Goal: Navigation & Orientation: Find specific page/section

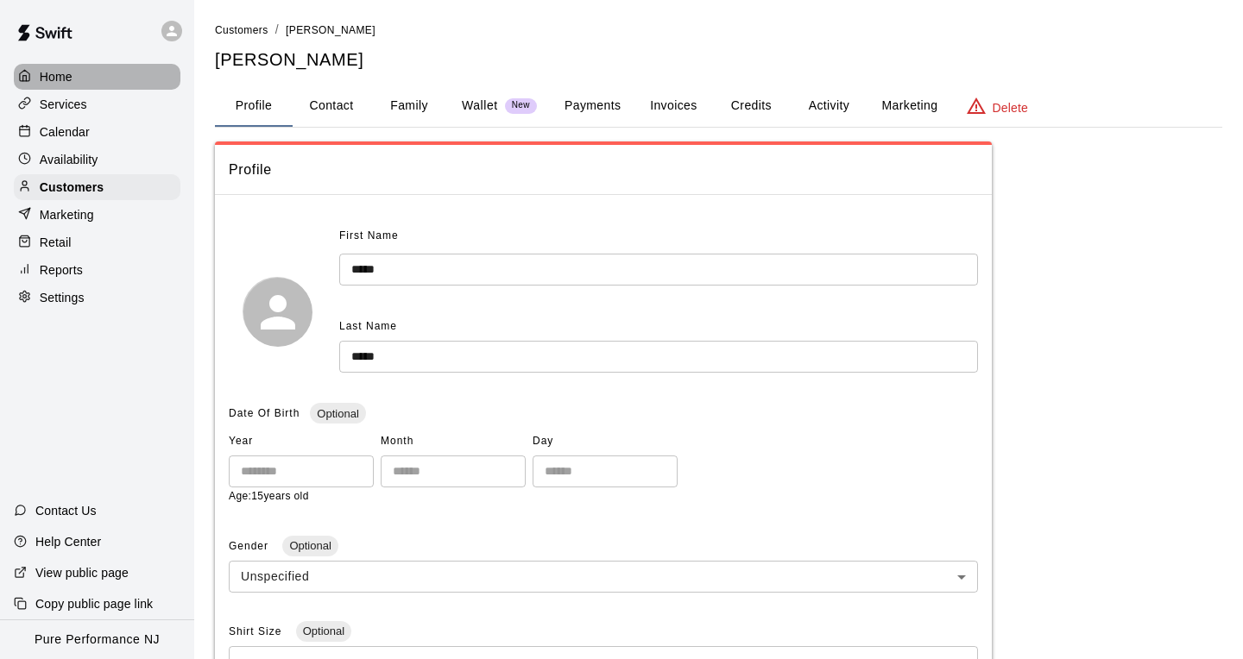
click at [46, 75] on p "Home" at bounding box center [56, 76] width 33 height 17
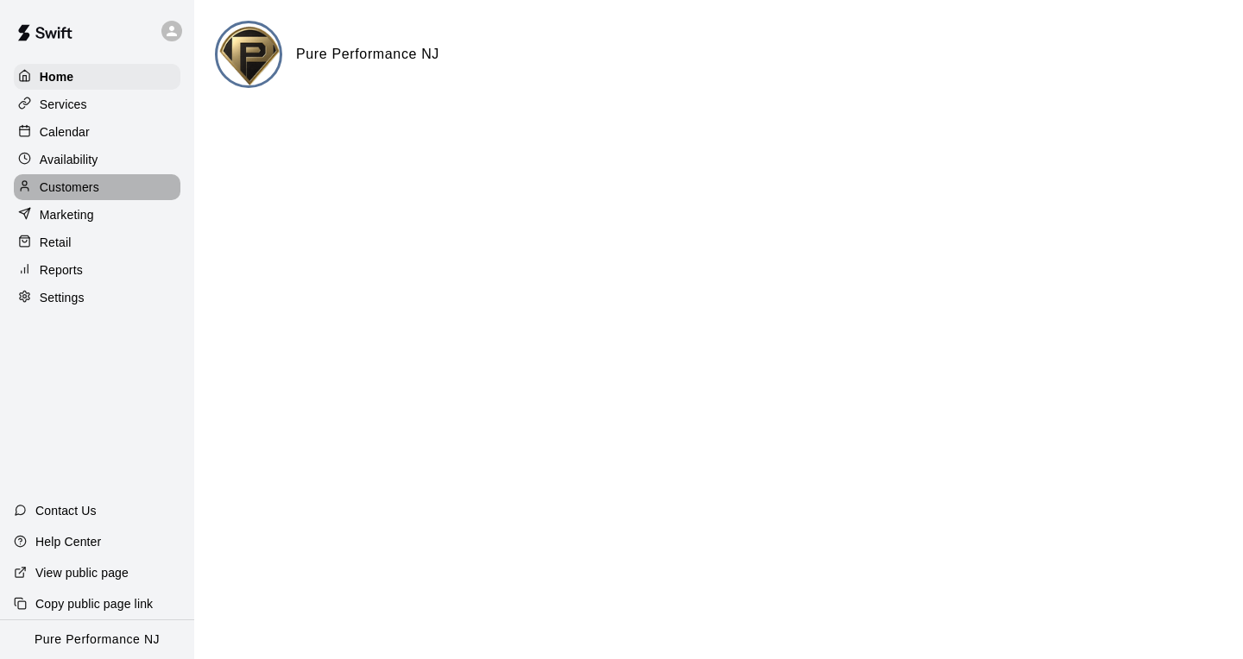
click at [71, 179] on p "Customers" at bounding box center [70, 187] width 60 height 17
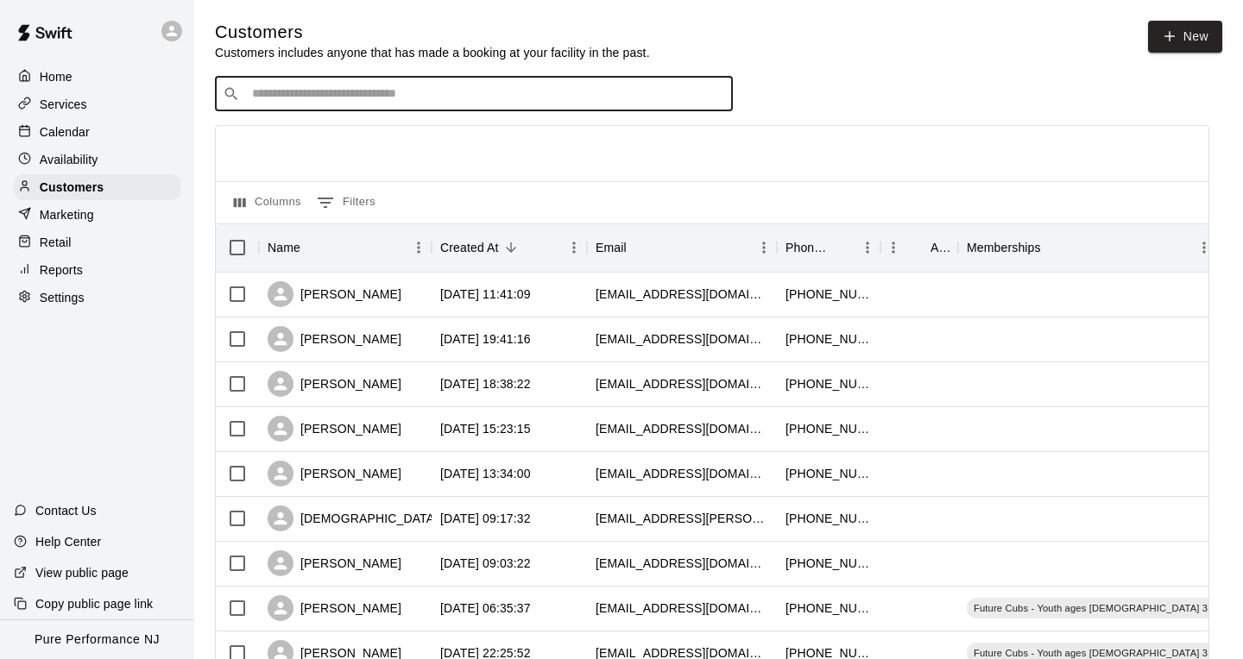
click at [431, 100] on input "Search customers by name or email" at bounding box center [486, 93] width 478 height 17
type input "******"
click at [436, 148] on div "[PERSON_NAME] [EMAIL_ADDRESS][DOMAIN_NAME]" at bounding box center [491, 139] width 456 height 37
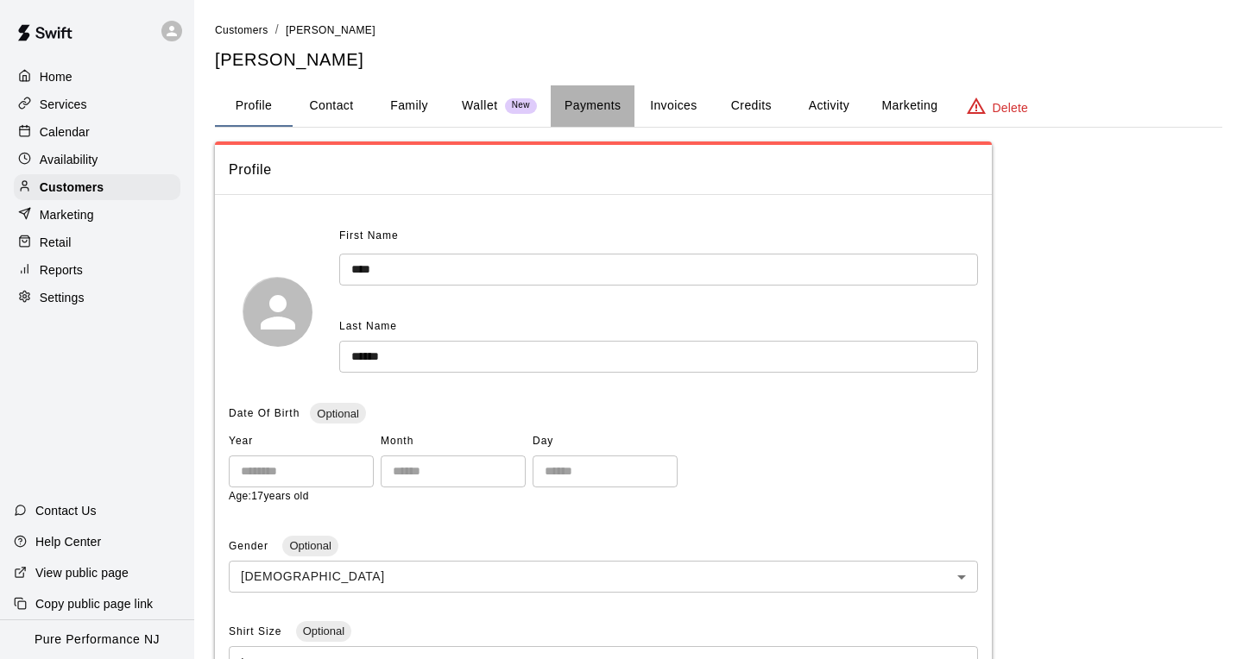
click at [579, 104] on button "Payments" at bounding box center [593, 105] width 84 height 41
click at [73, 216] on p "Marketing" at bounding box center [67, 214] width 54 height 17
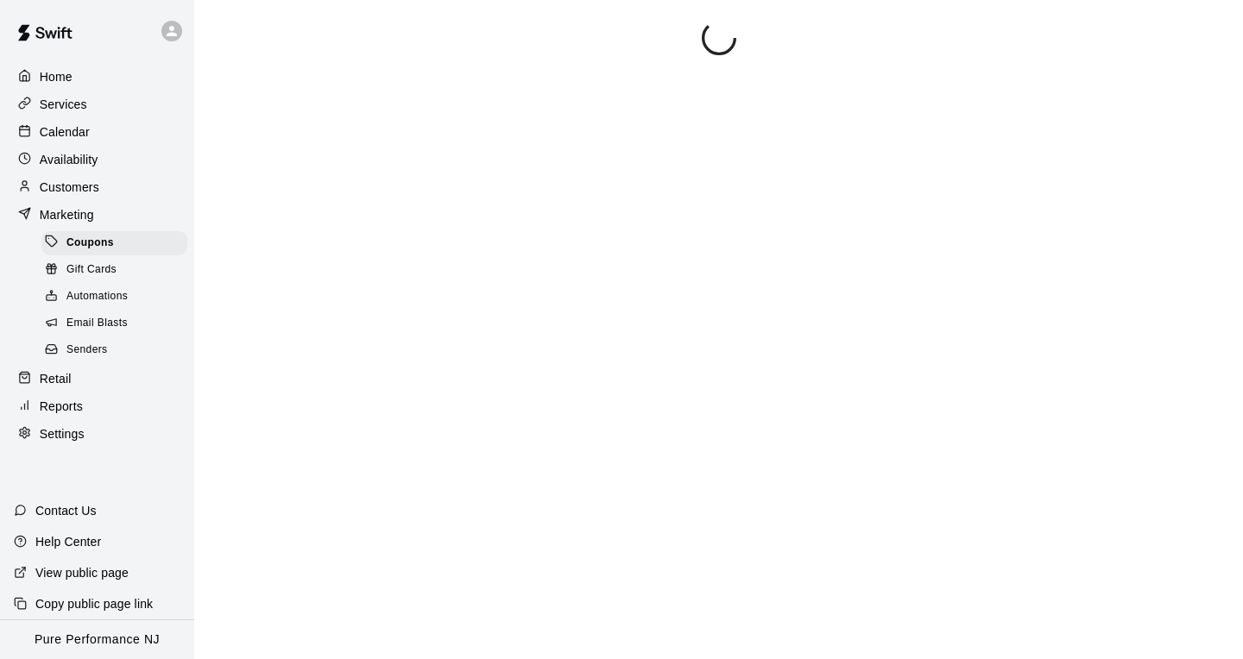
click at [62, 184] on p "Customers" at bounding box center [70, 187] width 60 height 17
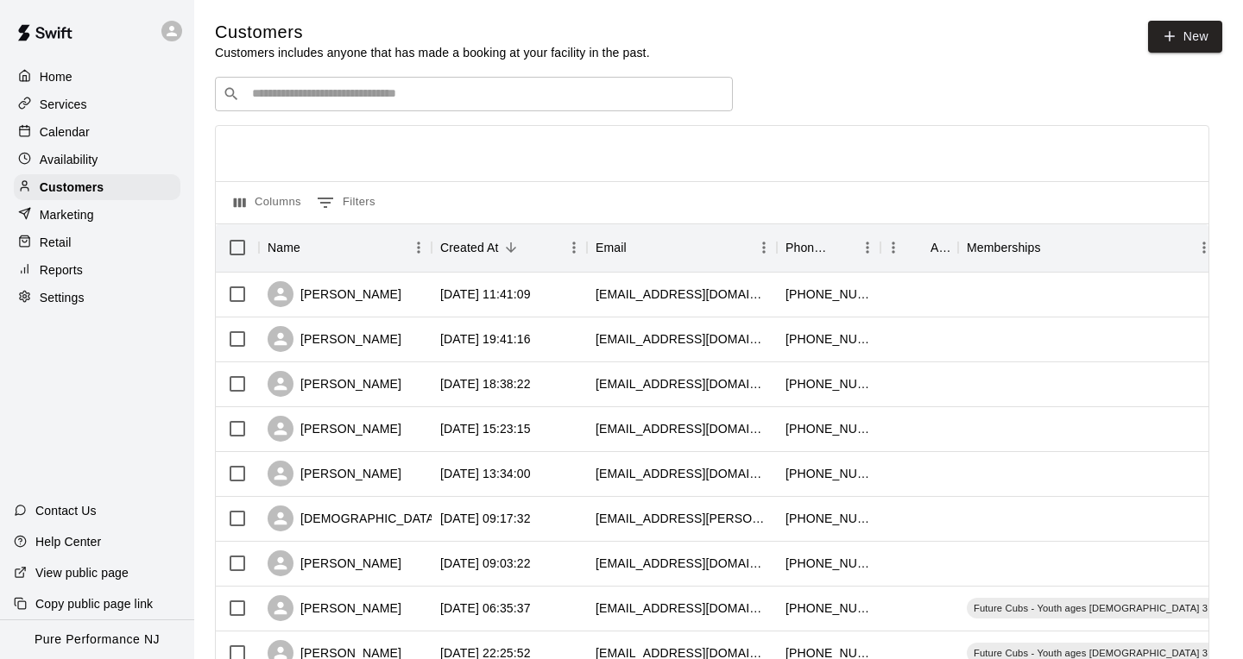
click at [52, 131] on p "Calendar" at bounding box center [65, 131] width 50 height 17
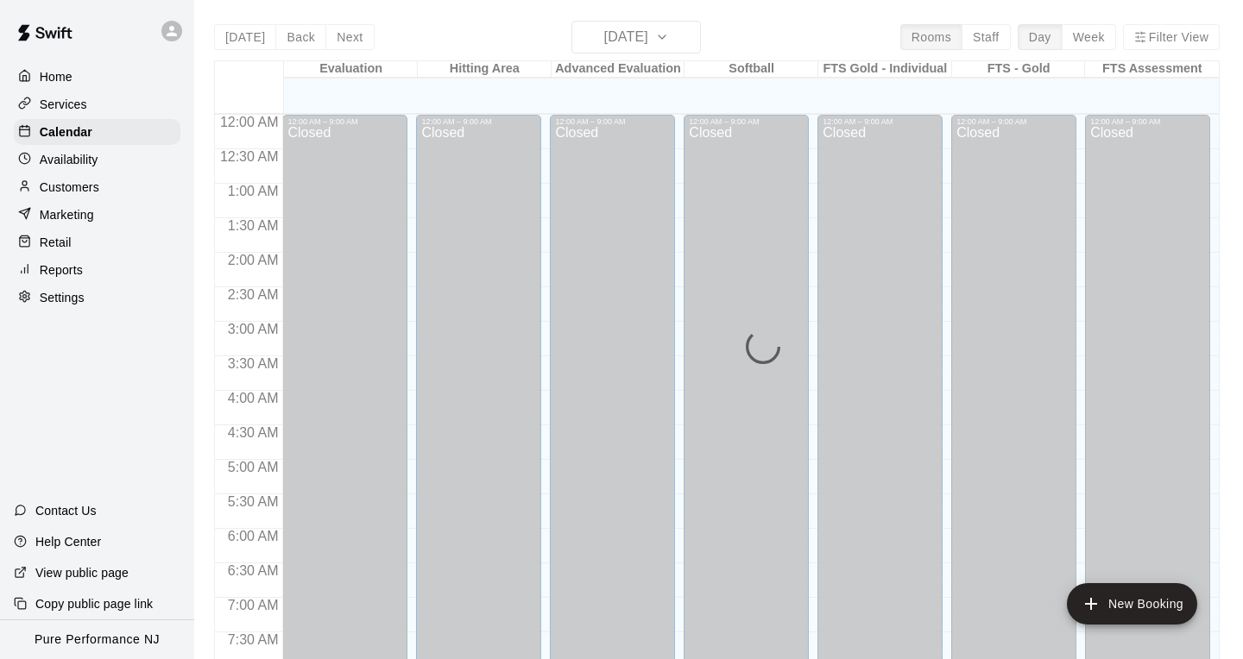
scroll to position [976, 0]
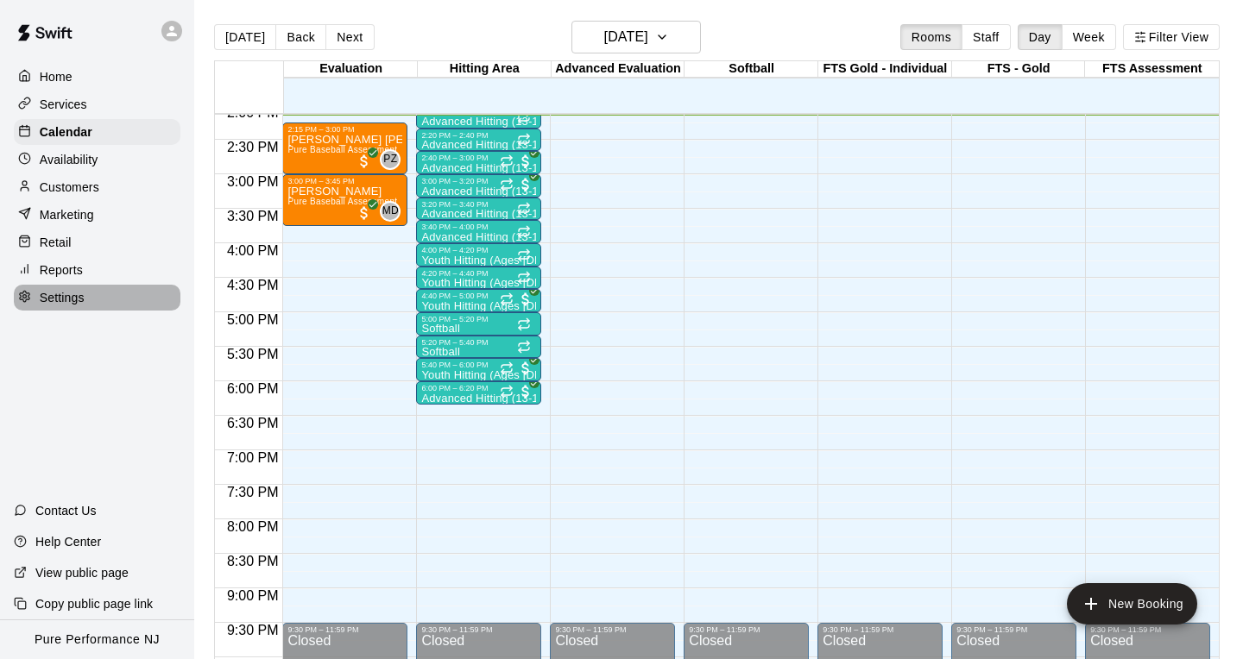
click at [139, 287] on div "Settings" at bounding box center [97, 298] width 167 height 26
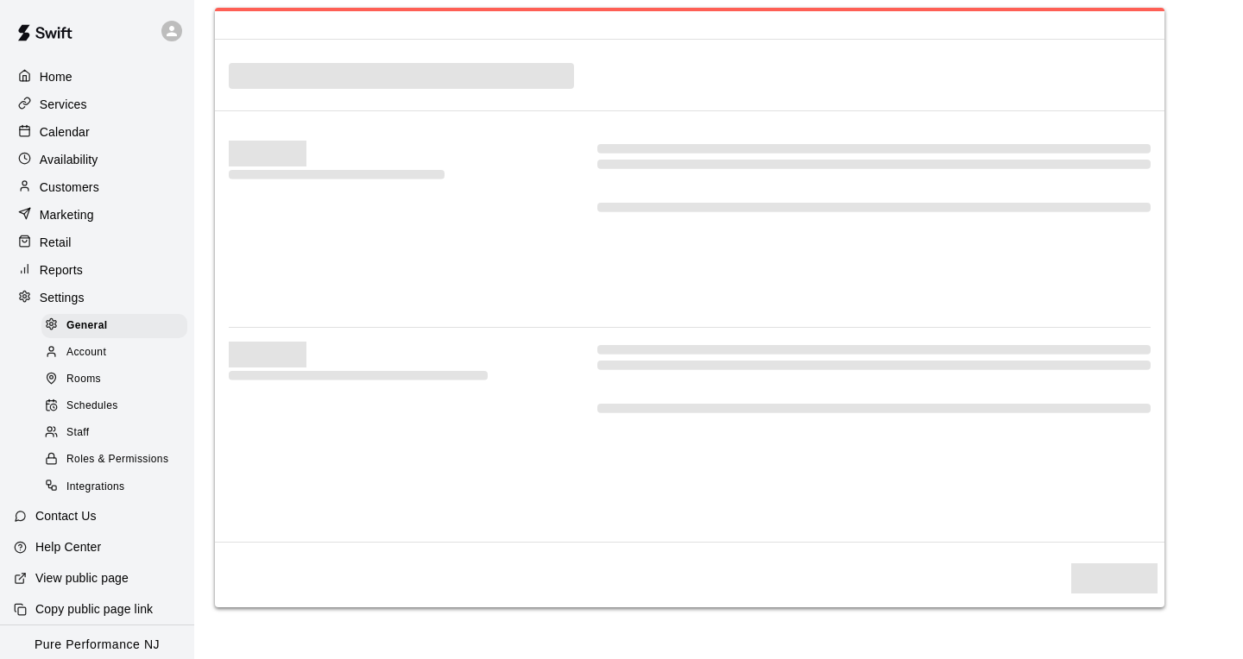
select select "**"
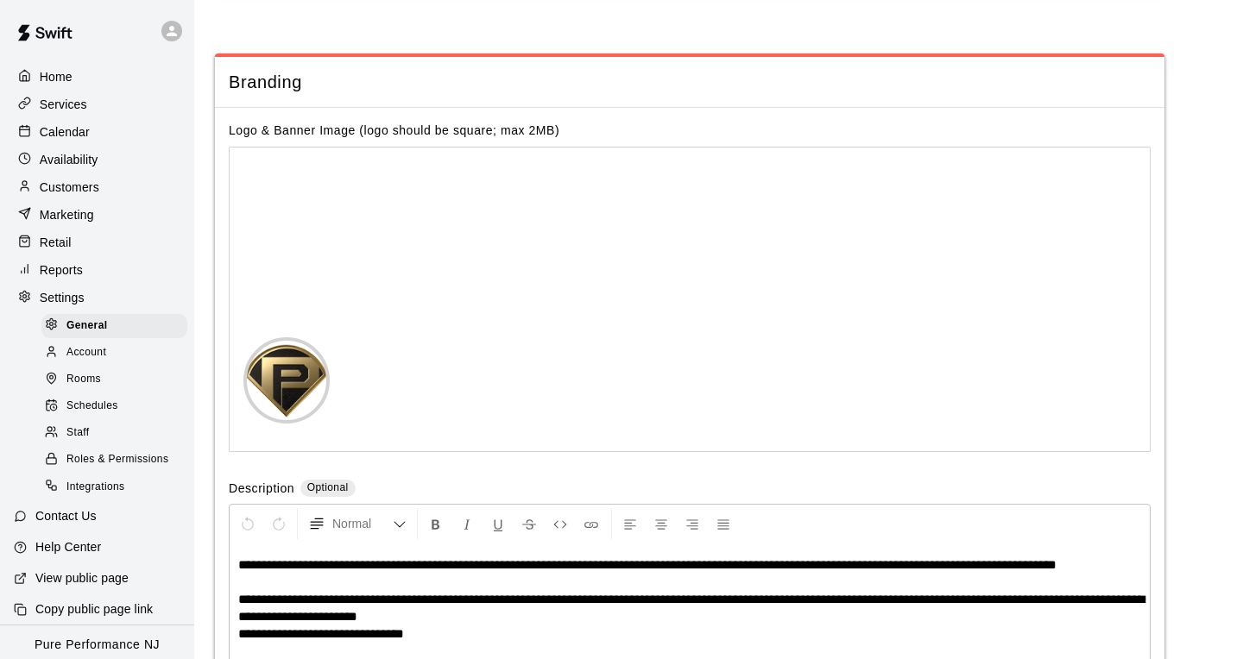
scroll to position [3543, 0]
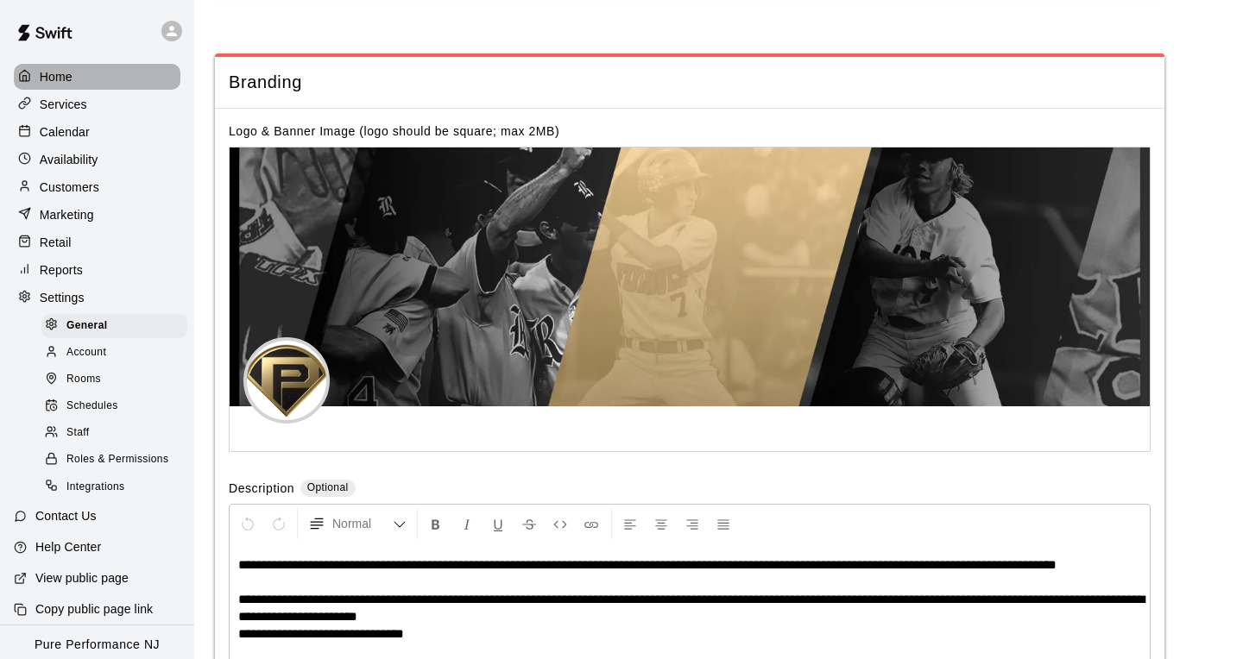
click at [48, 76] on p "Home" at bounding box center [56, 76] width 33 height 17
